Goal: Task Accomplishment & Management: Manage account settings

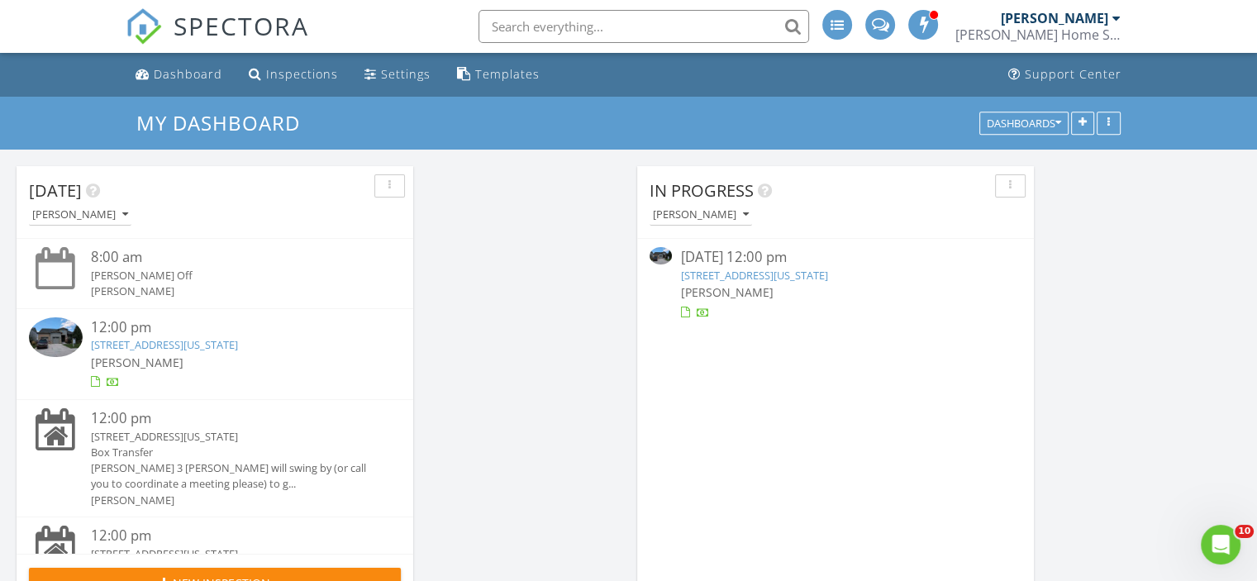
click at [737, 274] on link "2113 Fountain Cir , Erie, Colorado 80516" at bounding box center [753, 275] width 147 height 15
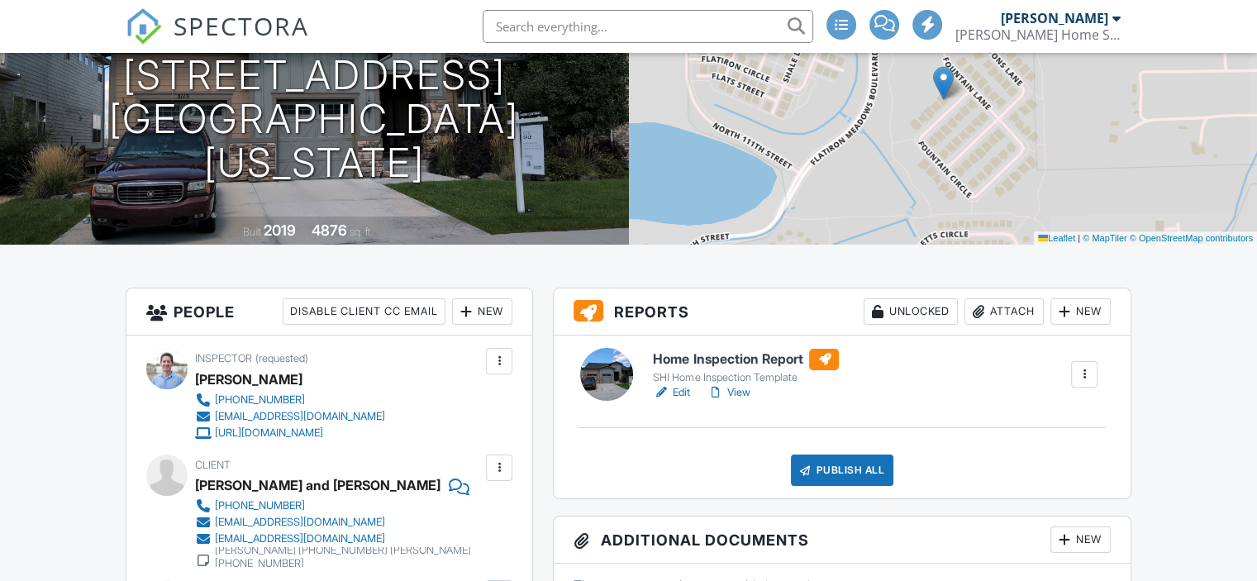
click at [679, 387] on link "Edit" at bounding box center [671, 392] width 37 height 17
